Goal: Book appointment/travel/reservation

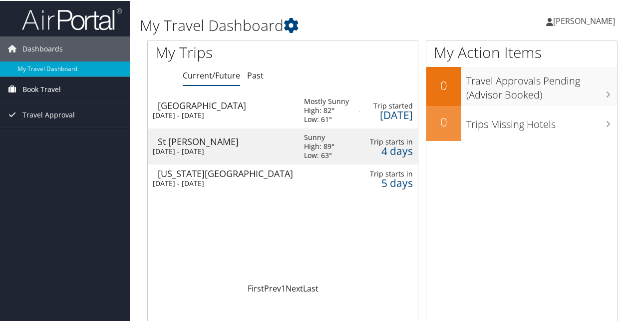
click at [51, 86] on span "Book Travel" at bounding box center [41, 88] width 38 height 25
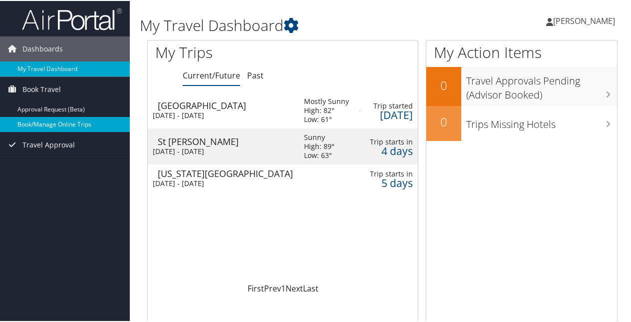
click at [60, 121] on link "Book/Manage Online Trips" at bounding box center [65, 123] width 130 height 15
